Goal: Information Seeking & Learning: Check status

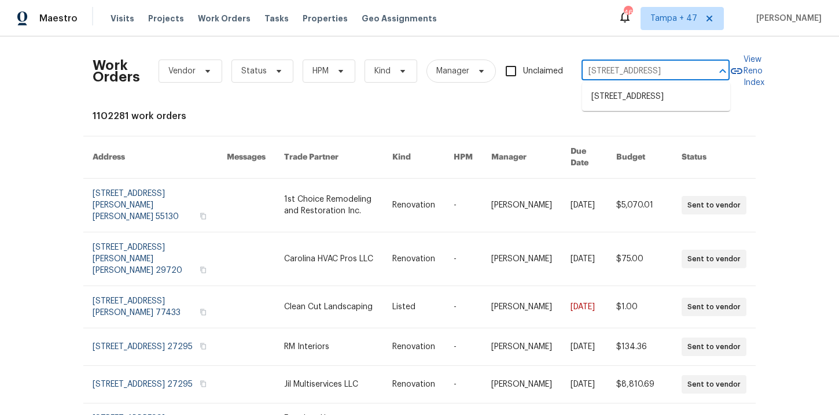
scroll to position [0, 38]
click at [607, 90] on li "12164 S 184th Ave, Goodyear, AZ 85338" at bounding box center [656, 96] width 148 height 19
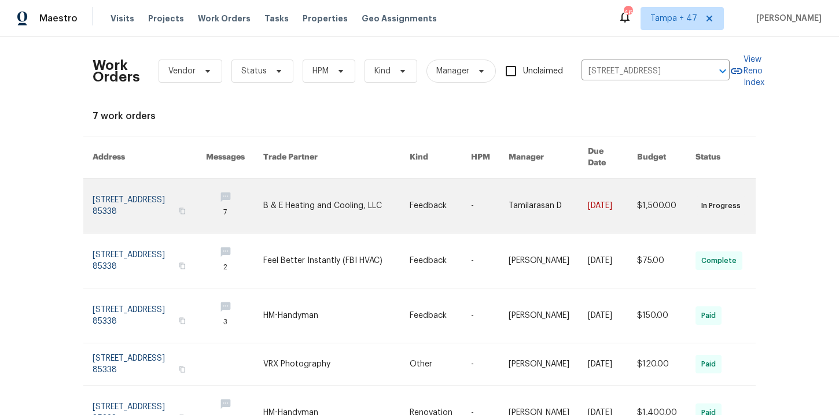
click at [155, 197] on link at bounding box center [149, 206] width 113 height 54
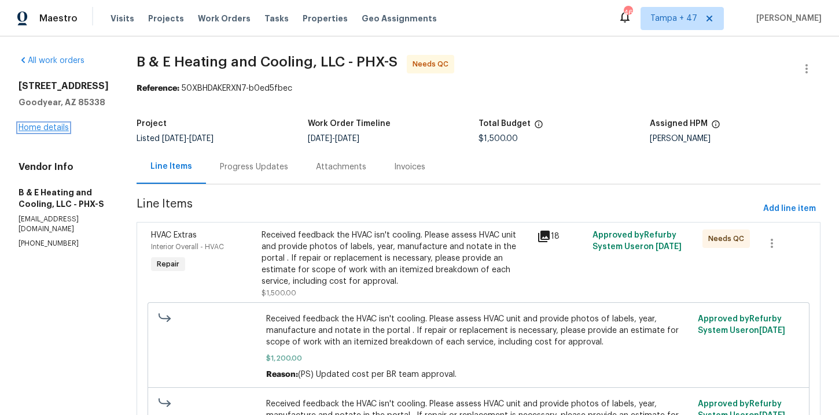
click at [58, 126] on link "Home details" at bounding box center [44, 128] width 50 height 8
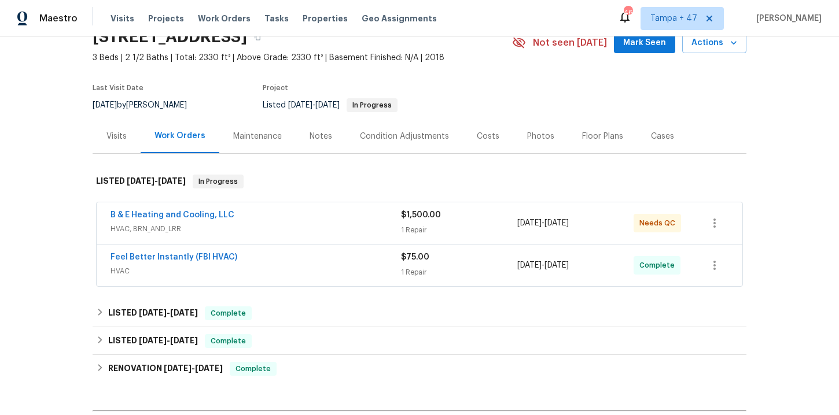
scroll to position [65, 0]
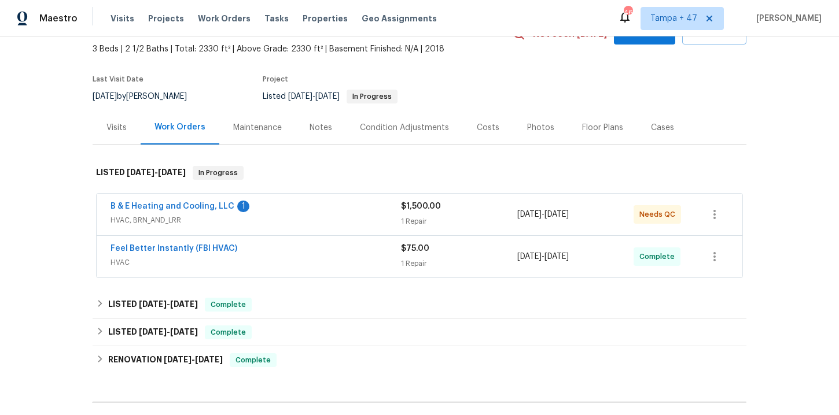
click at [342, 261] on span "HVAC" at bounding box center [255, 263] width 290 height 12
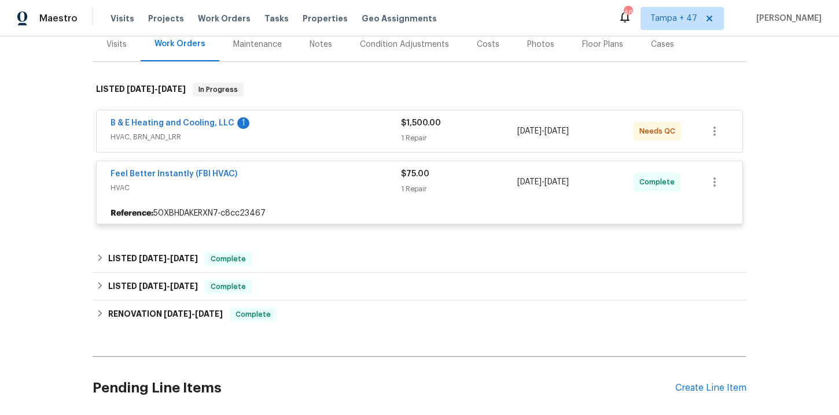
scroll to position [153, 0]
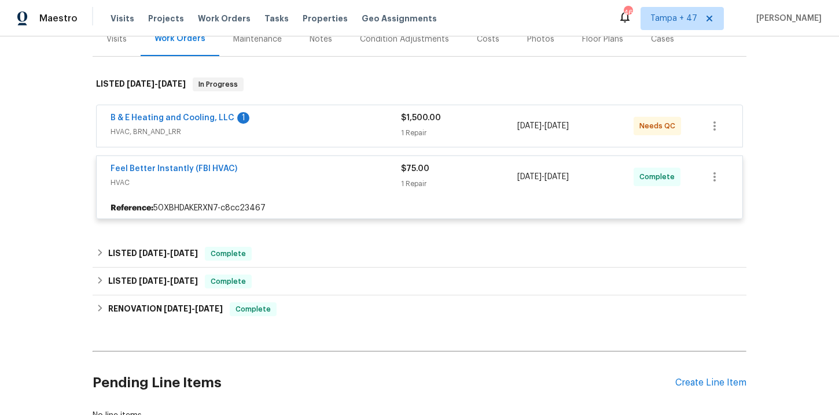
click at [327, 134] on span "HVAC, BRN_AND_LRR" at bounding box center [255, 132] width 290 height 12
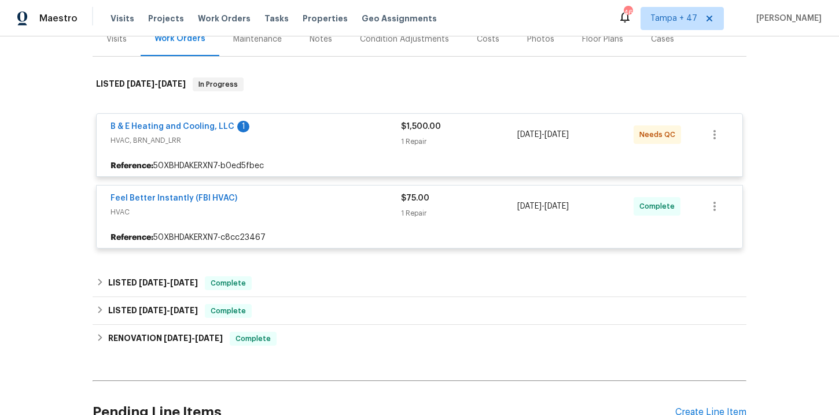
click at [326, 224] on div "Feel Better Instantly (FBI HVAC) HVAC $75.00 1 Repair 8/6/2025 - 8/8/2025 Compl…" at bounding box center [419, 207] width 645 height 42
click at [323, 167] on div "Reference: 50XBHDAKERXN7-b0ed5fbec" at bounding box center [419, 166] width 645 height 21
click at [322, 145] on span "HVAC, BRN_AND_LRR" at bounding box center [255, 141] width 290 height 12
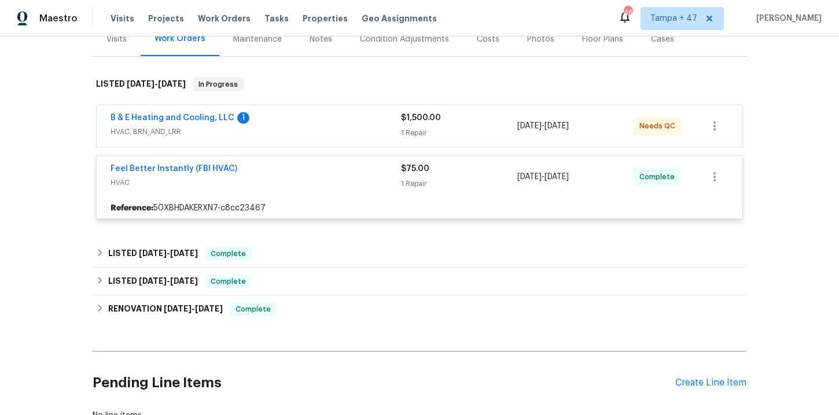
click at [316, 120] on div "B & E Heating and Cooling, LLC 1" at bounding box center [255, 119] width 290 height 14
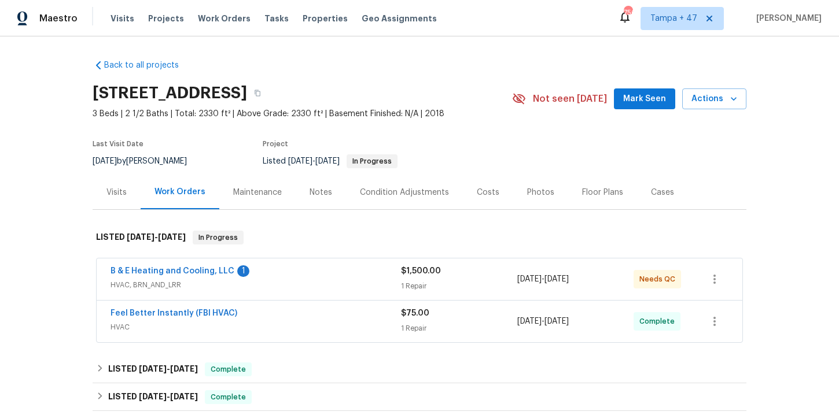
click at [353, 282] on span "HVAC, BRN_AND_LRR" at bounding box center [255, 285] width 290 height 12
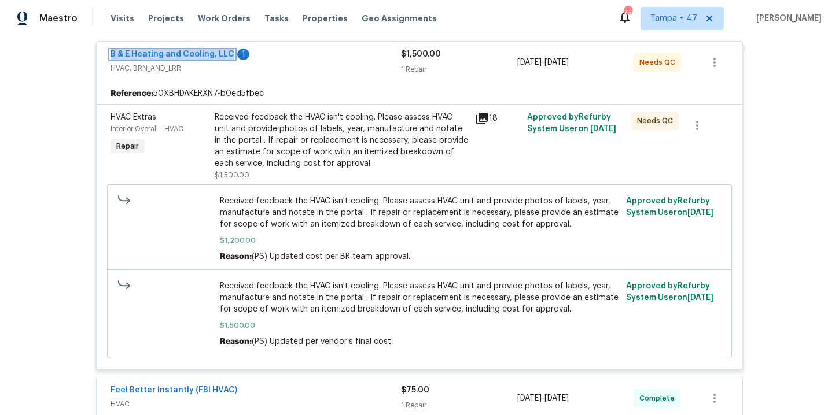
scroll to position [397, 0]
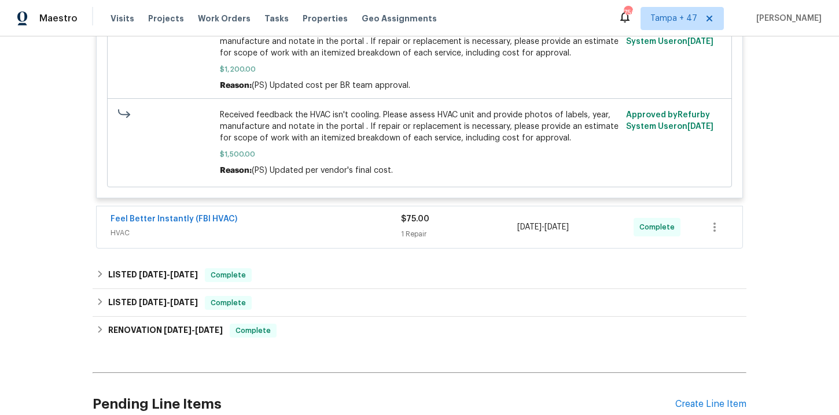
click at [324, 217] on div "Feel Better Instantly (FBI HVAC)" at bounding box center [255, 220] width 290 height 14
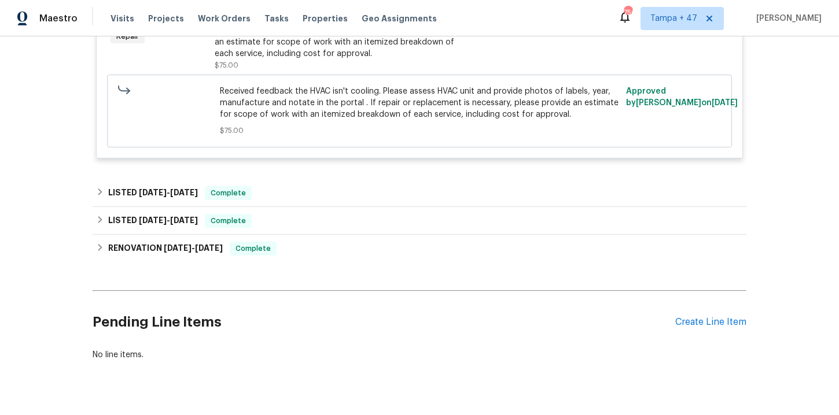
scroll to position [674, 0]
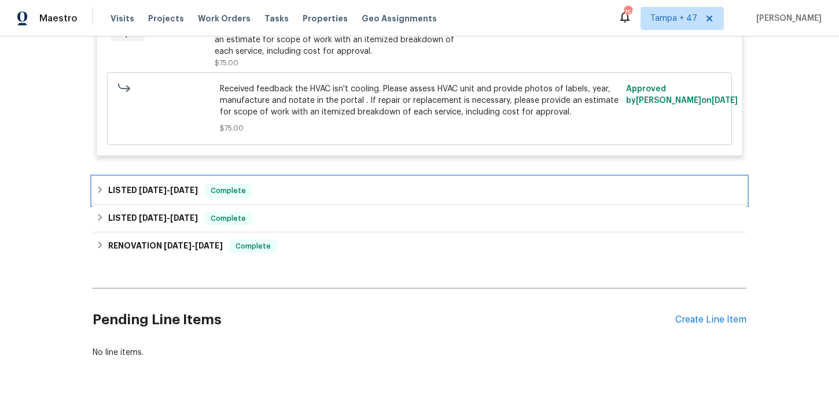
click at [325, 185] on div "LISTED 7/31/25 - 8/5/25 Complete" at bounding box center [419, 191] width 647 height 14
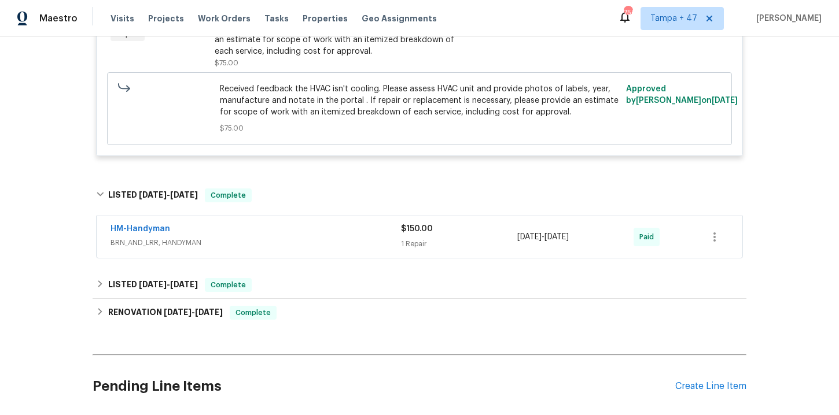
click at [320, 237] on div "HM-Handyman" at bounding box center [255, 230] width 290 height 14
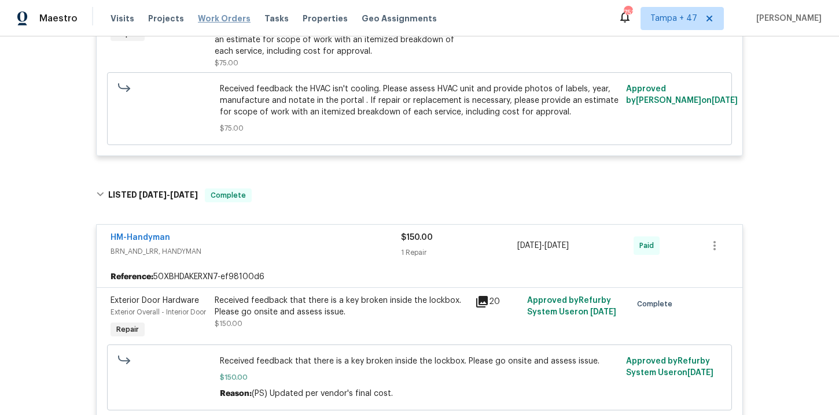
click at [219, 21] on span "Work Orders" at bounding box center [224, 19] width 53 height 12
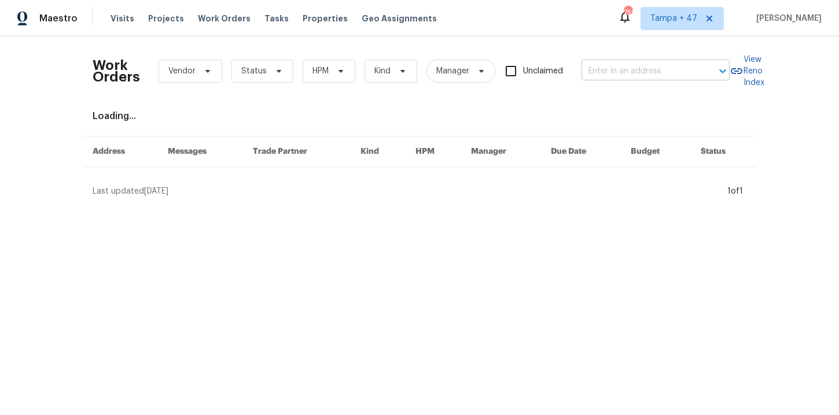
click at [597, 67] on input "text" at bounding box center [639, 71] width 116 height 18
paste input "6204 River Birch Dr Gastonia, NC 28056"
type input "6204 River Birch Dr Gastonia, NC 28056"
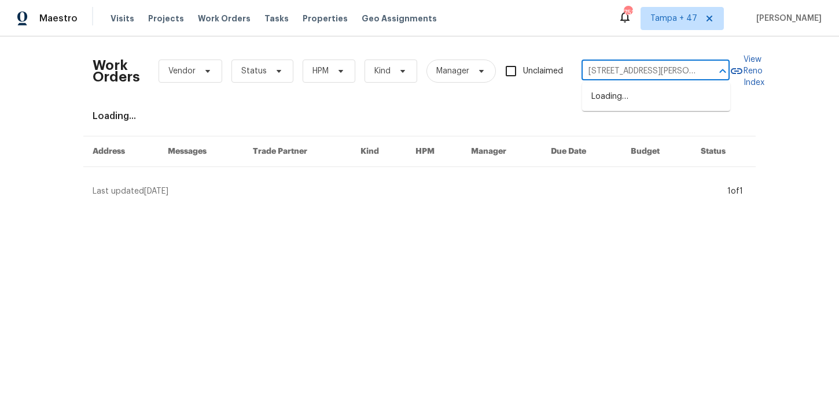
scroll to position [0, 45]
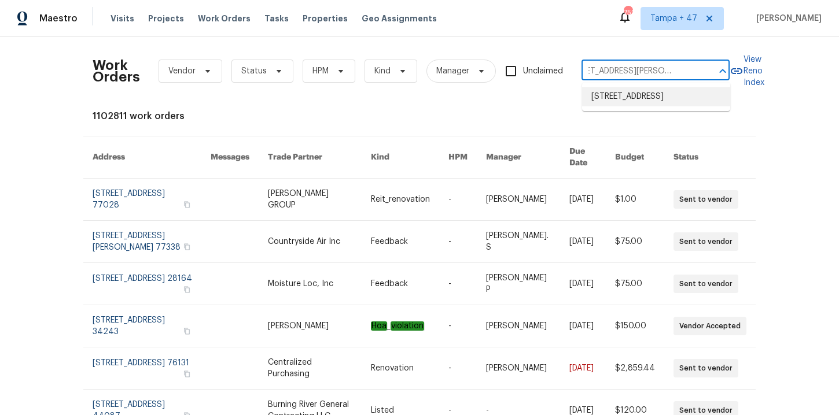
click at [630, 99] on li "6204 River Birch Dr, Gastonia, NC 28056" at bounding box center [656, 96] width 148 height 19
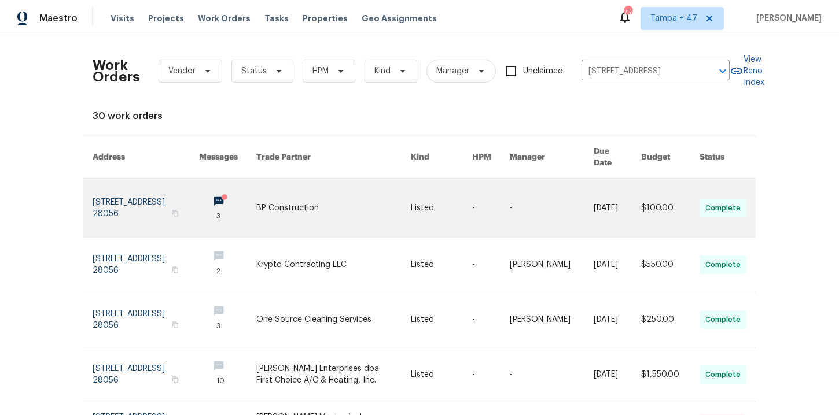
click at [117, 190] on link at bounding box center [146, 208] width 106 height 58
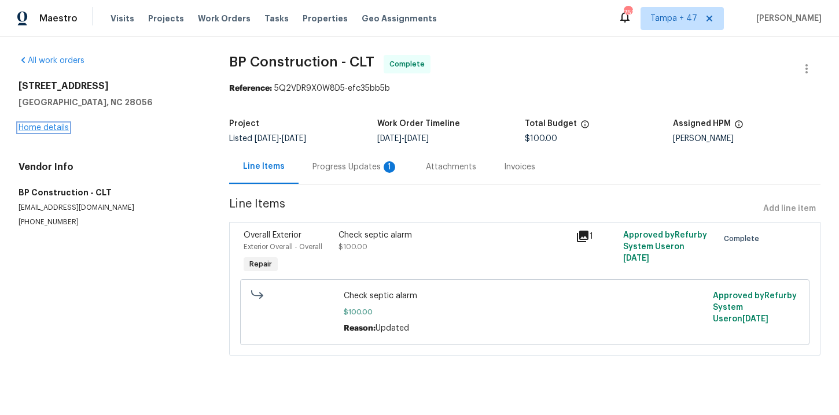
click at [53, 127] on link "Home details" at bounding box center [44, 128] width 50 height 8
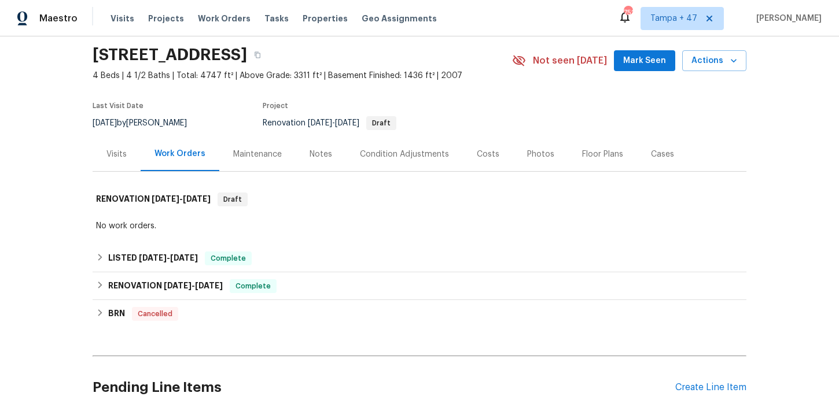
scroll to position [40, 0]
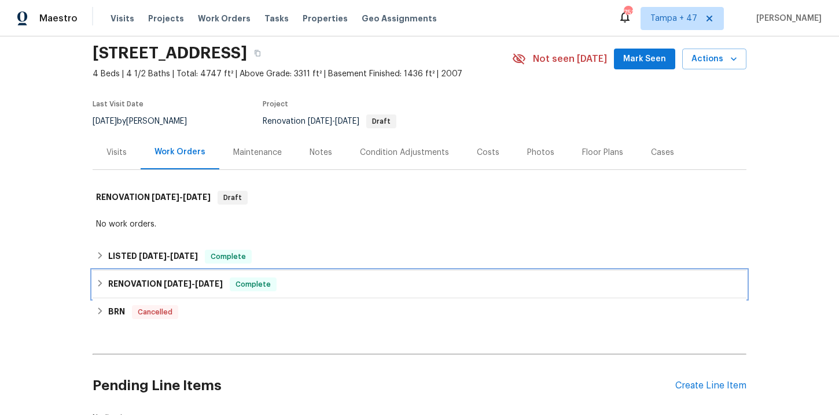
click at [288, 282] on div "RENOVATION 3/17/25 - 4/17/25 Complete" at bounding box center [419, 285] width 647 height 14
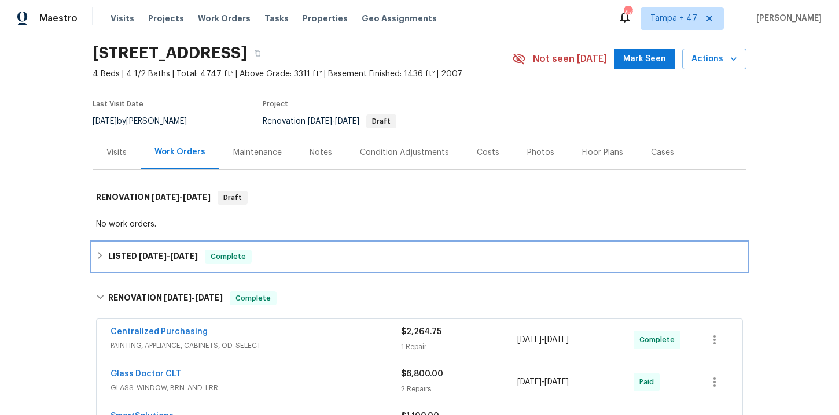
click at [289, 261] on div "LISTED 6/16/25 - 8/16/25 Complete" at bounding box center [419, 257] width 647 height 14
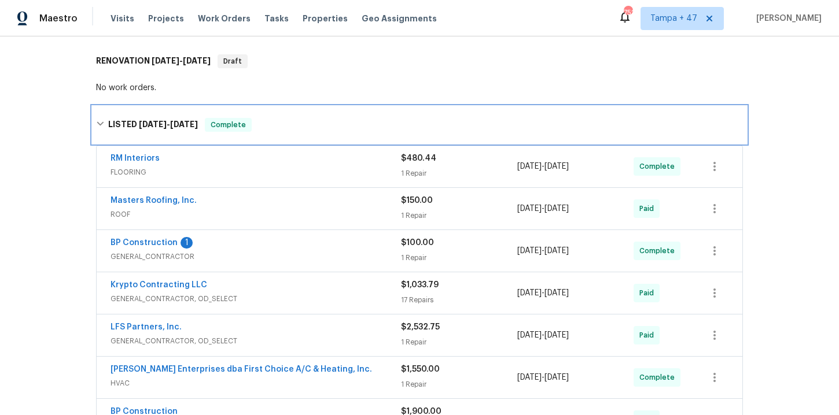
scroll to position [209, 0]
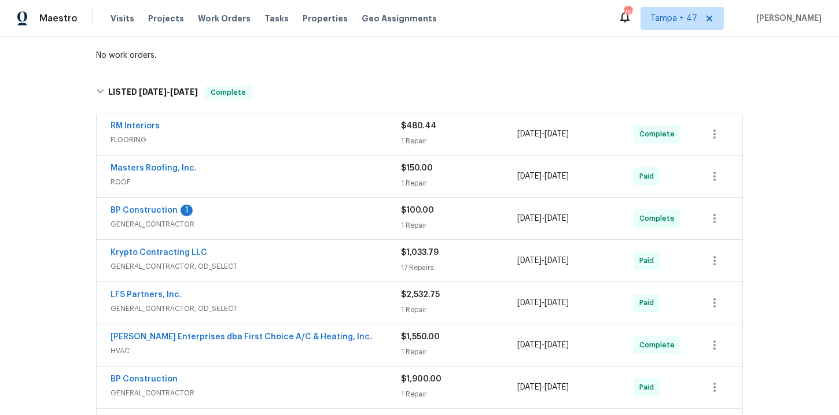
click at [315, 219] on span "GENERAL_CONTRACTOR" at bounding box center [255, 225] width 290 height 12
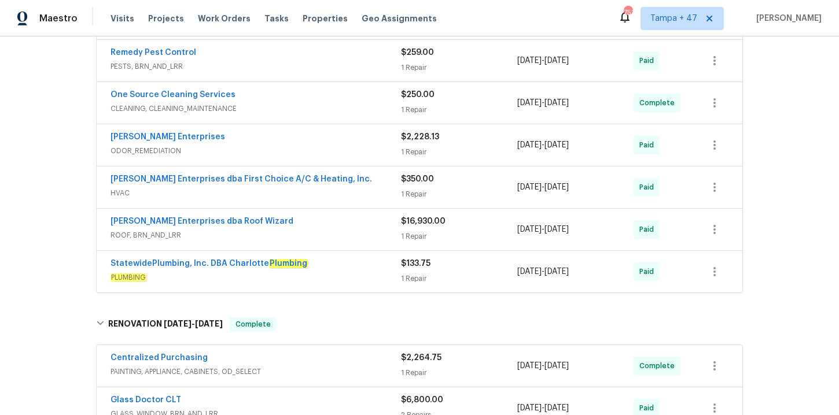
scroll to position [836, 0]
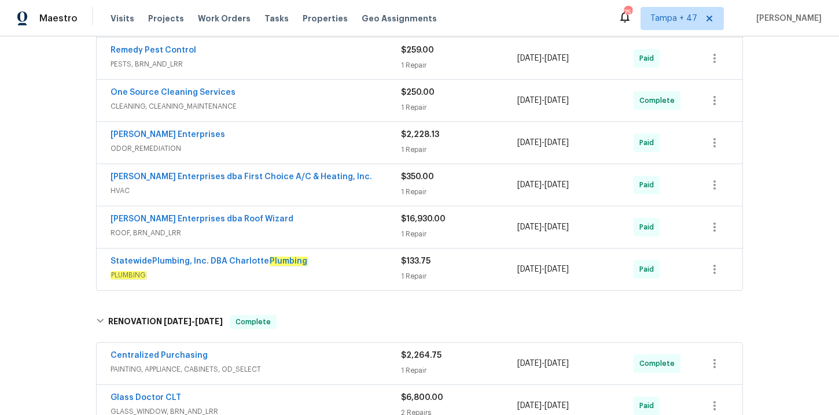
click at [315, 230] on span "ROOF, BRN_AND_LRR" at bounding box center [255, 233] width 290 height 12
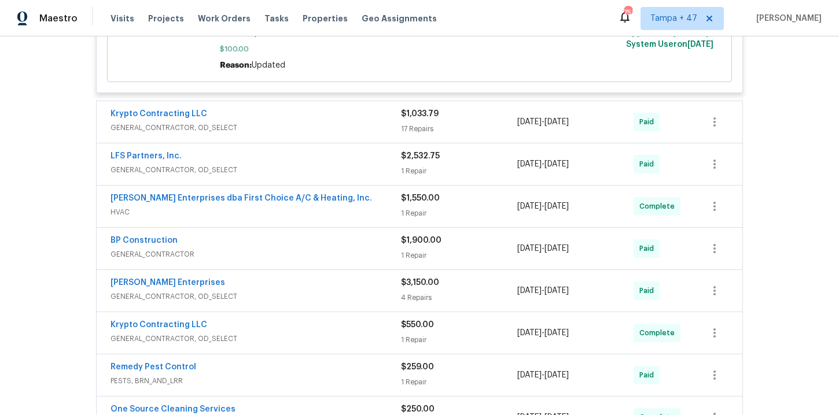
scroll to position [516, 0]
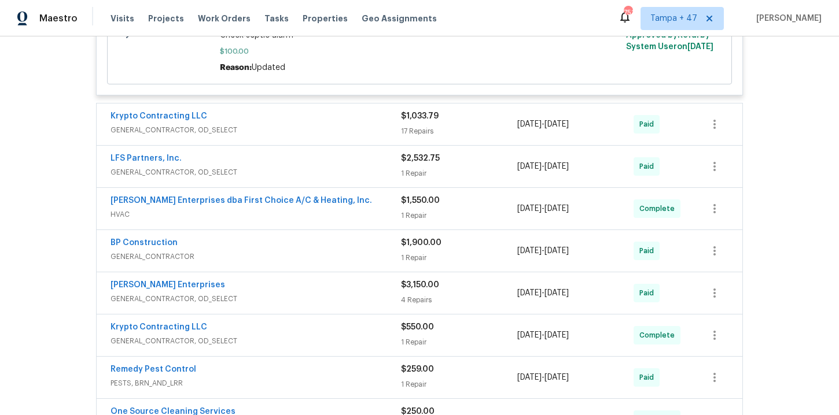
click at [326, 169] on span "GENERAL_CONTRACTOR, OD_SELECT" at bounding box center [255, 173] width 290 height 12
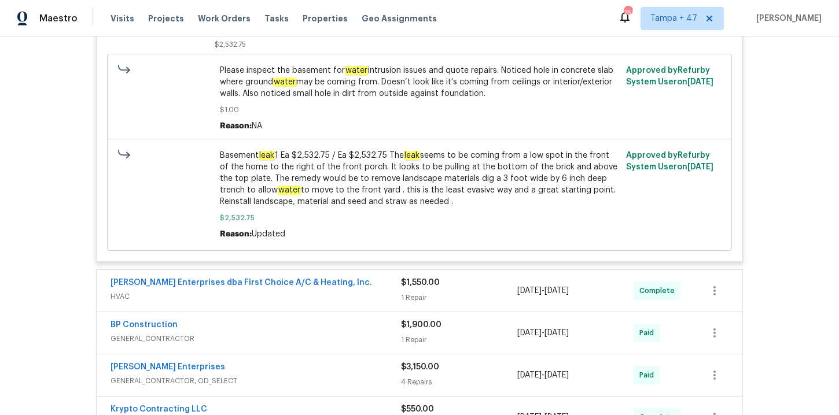
scroll to position [843, 0]
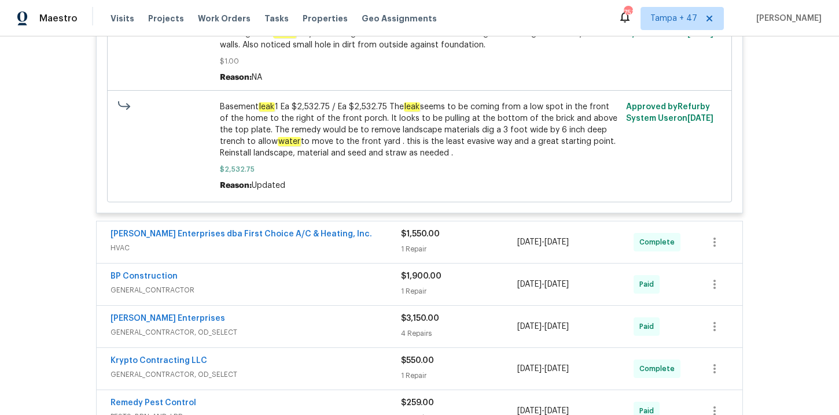
click at [372, 243] on span "HVAC" at bounding box center [255, 248] width 290 height 12
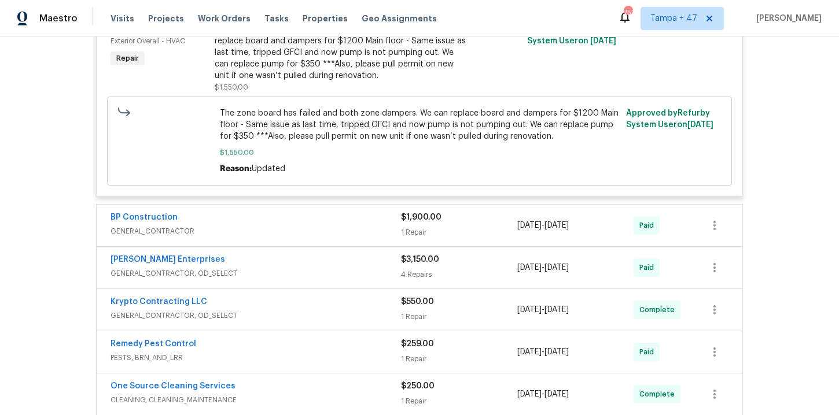
scroll to position [1182, 0]
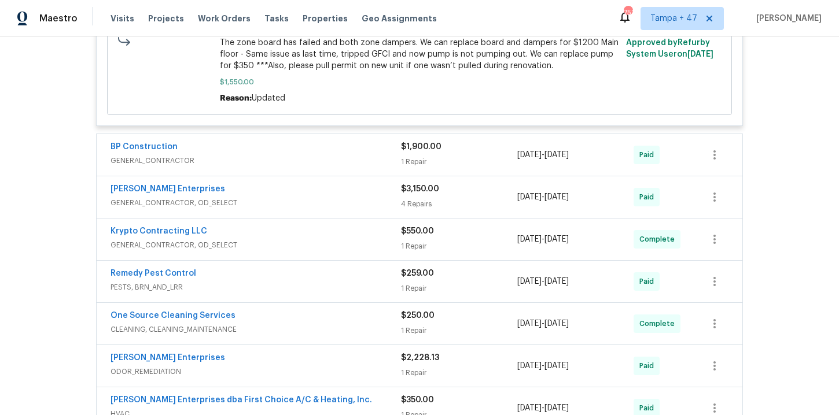
click at [347, 162] on span "GENERAL_CONTRACTOR" at bounding box center [255, 161] width 290 height 12
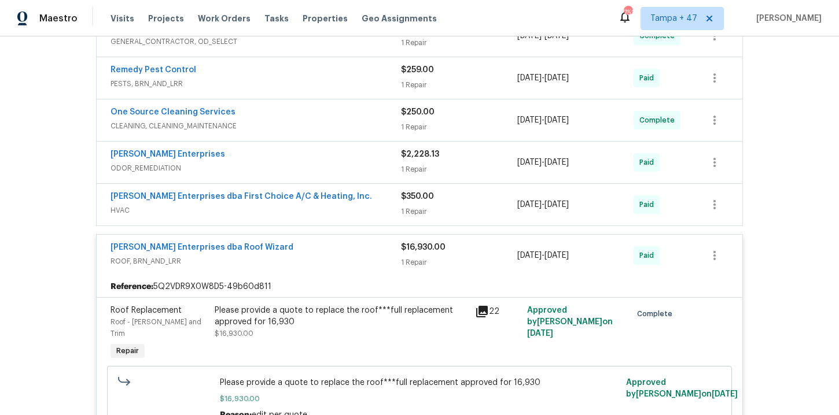
scroll to position [1560, 0]
click at [354, 169] on span "ODOR_REMEDIATION" at bounding box center [255, 168] width 290 height 12
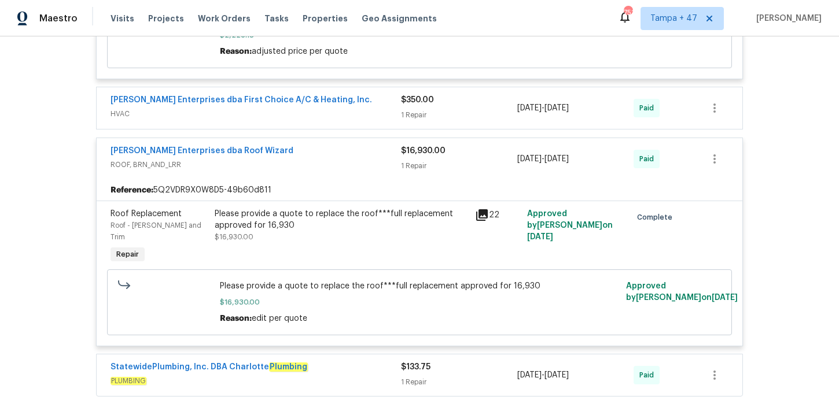
scroll to position [1988, 0]
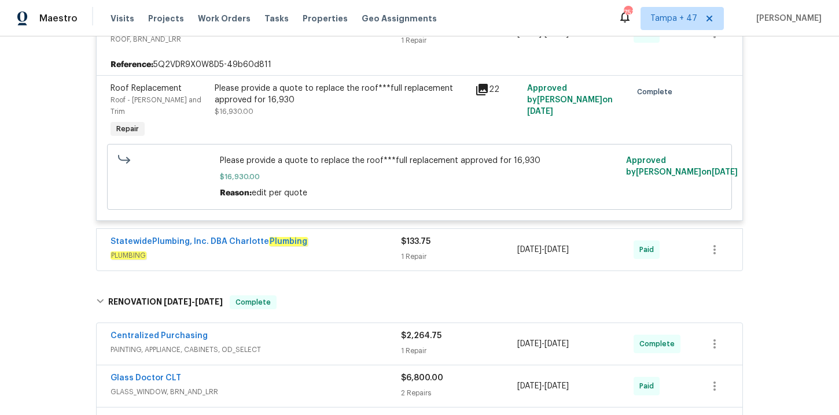
click at [354, 250] on span "PLUMBING" at bounding box center [255, 256] width 290 height 12
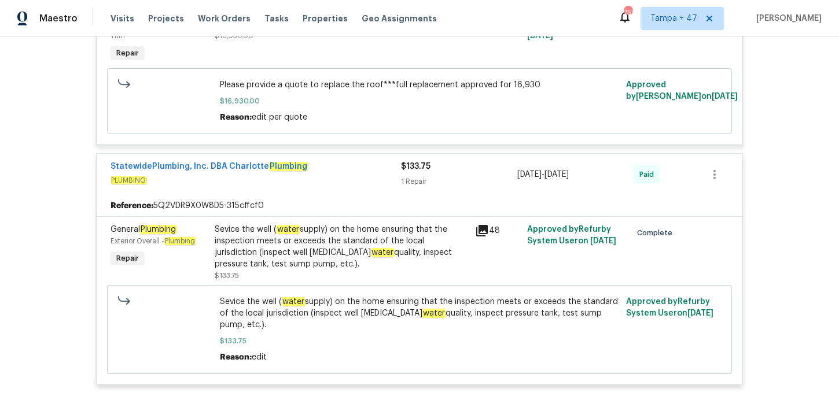
scroll to position [2025, 0]
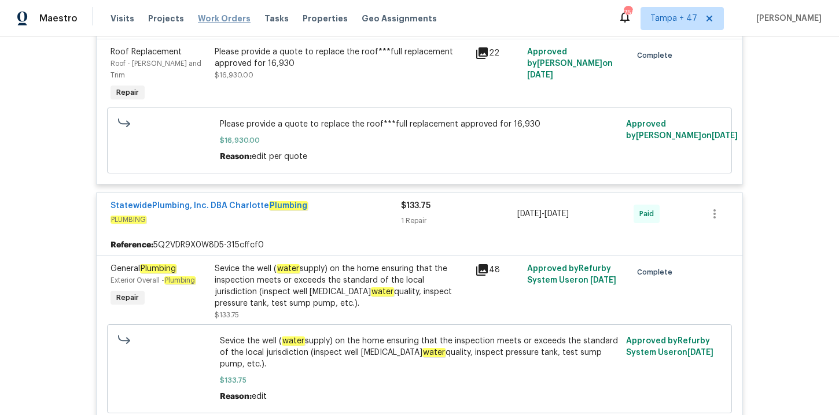
click at [229, 23] on span "Work Orders" at bounding box center [224, 19] width 53 height 12
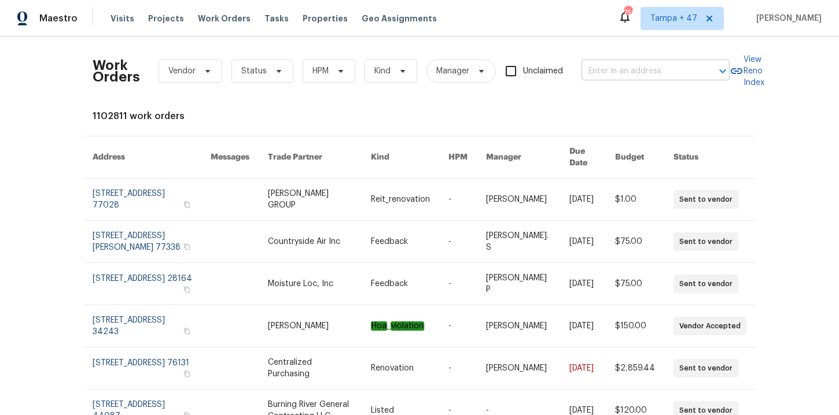
click at [594, 75] on input "text" at bounding box center [639, 71] width 116 height 18
paste input "6936 E 3rd St Scottsdale, AZ 85251"
type input "6936 E 3rd St Scottsdale, AZ 85251"
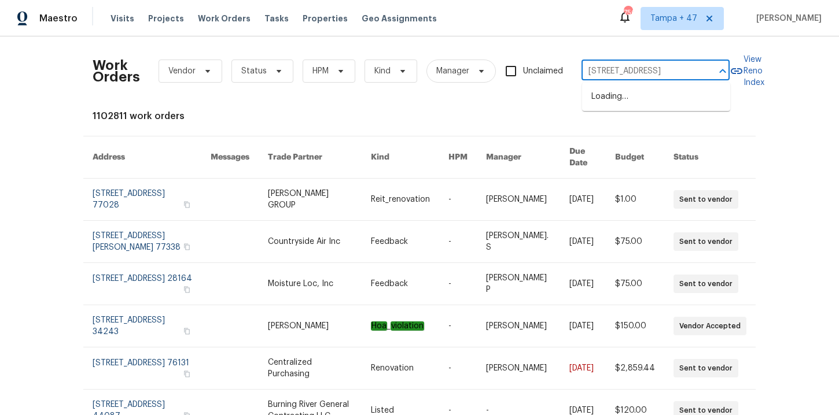
scroll to position [0, 24]
click at [626, 101] on li "6936 E 3rd St, Scottsdale, AZ 85251" at bounding box center [656, 96] width 148 height 19
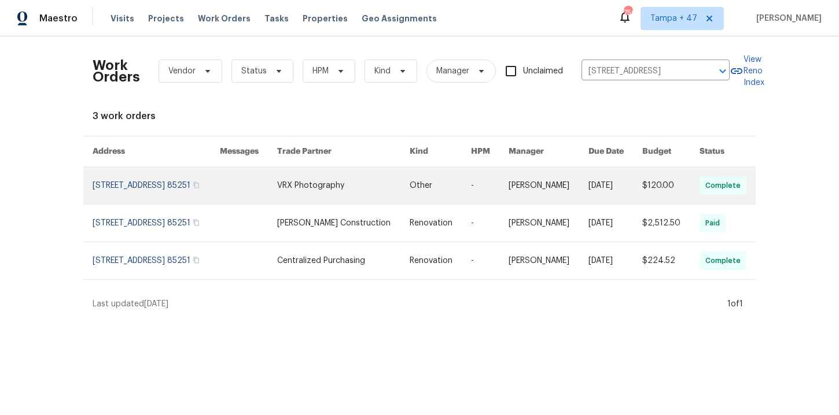
click at [142, 197] on link at bounding box center [156, 185] width 127 height 37
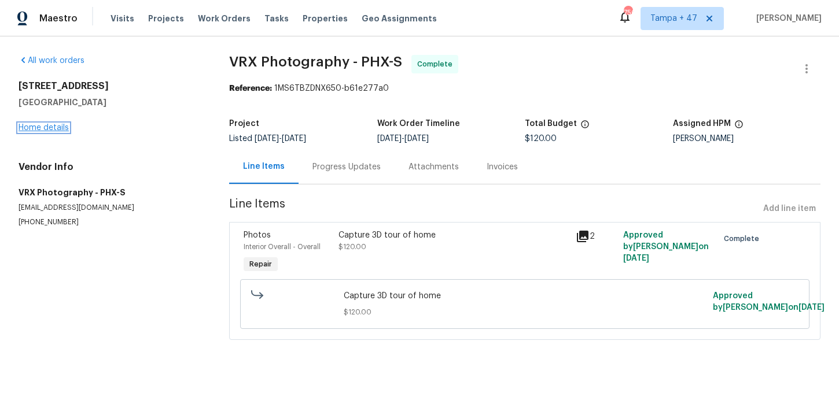
click at [60, 128] on link "Home details" at bounding box center [44, 128] width 50 height 8
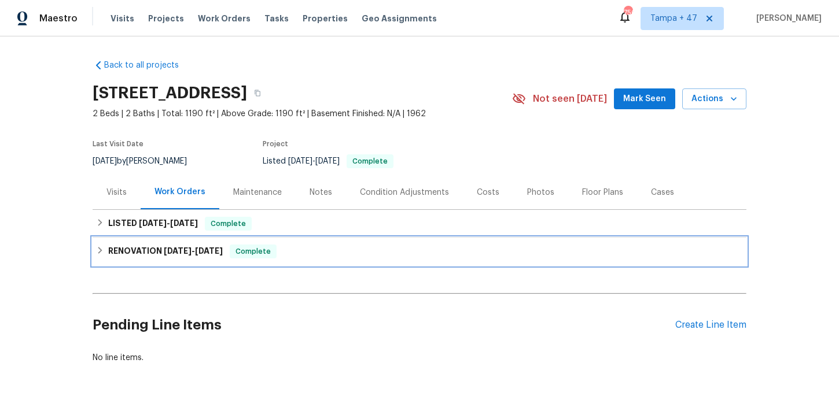
click at [321, 250] on div "RENOVATION 8/1/25 - 8/8/25 Complete" at bounding box center [419, 252] width 647 height 14
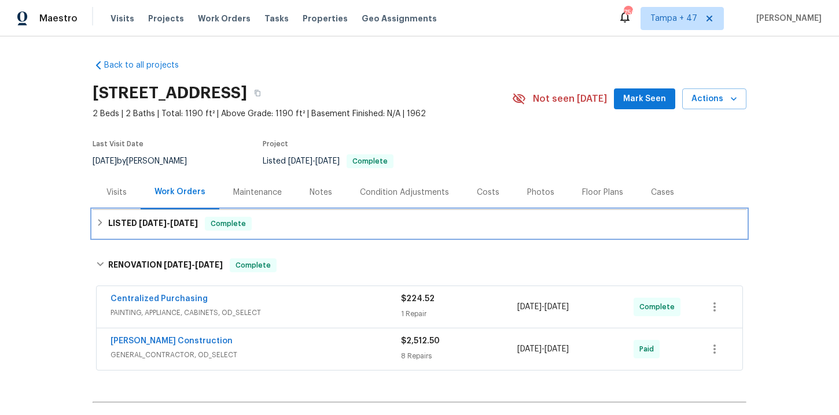
click at [317, 226] on div "LISTED 8/6/25 - 8/7/25 Complete" at bounding box center [419, 224] width 647 height 14
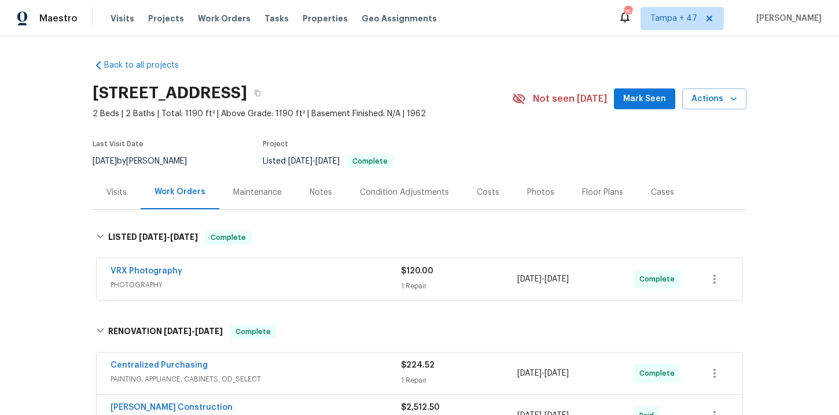
click at [326, 283] on span "PHOTOGRAPHY" at bounding box center [255, 285] width 290 height 12
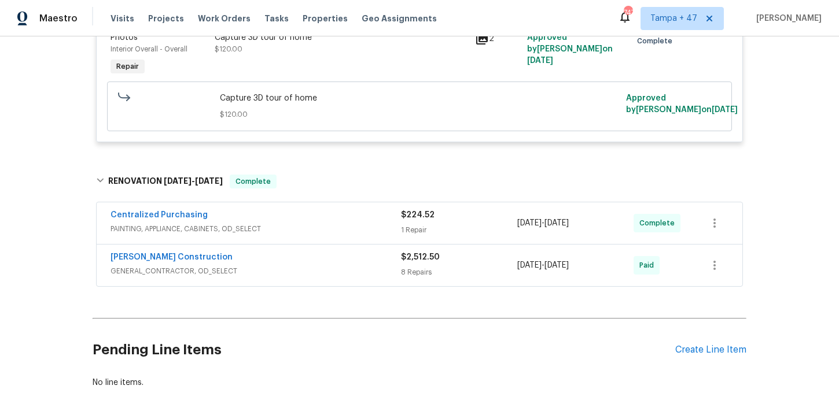
scroll to position [309, 0]
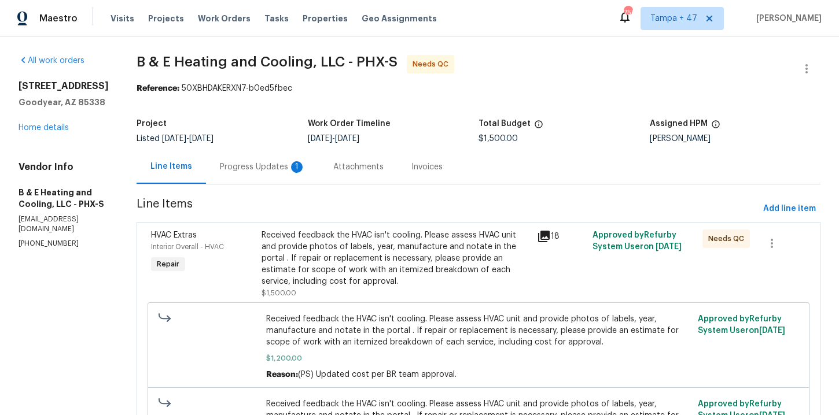
click at [285, 169] on div "Progress Updates 1" at bounding box center [263, 167] width 86 height 12
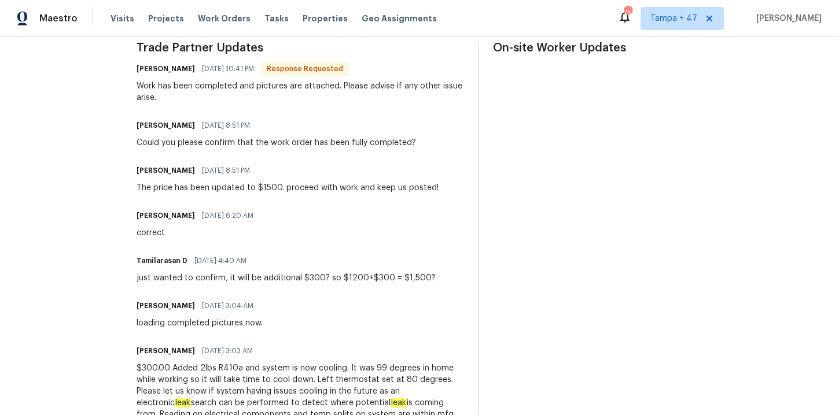
scroll to position [356, 0]
